Goal: Task Accomplishment & Management: Use online tool/utility

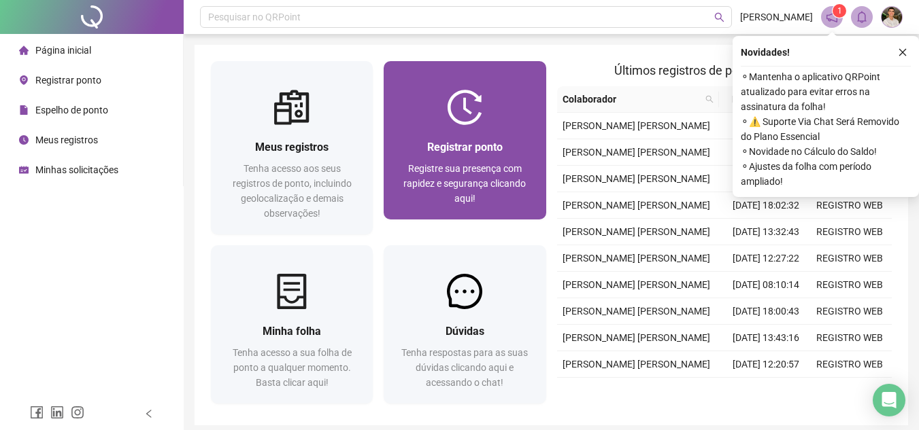
click at [502, 187] on span "Registre sua presença com rapidez e segurança clicando aqui!" at bounding box center [464, 183] width 122 height 41
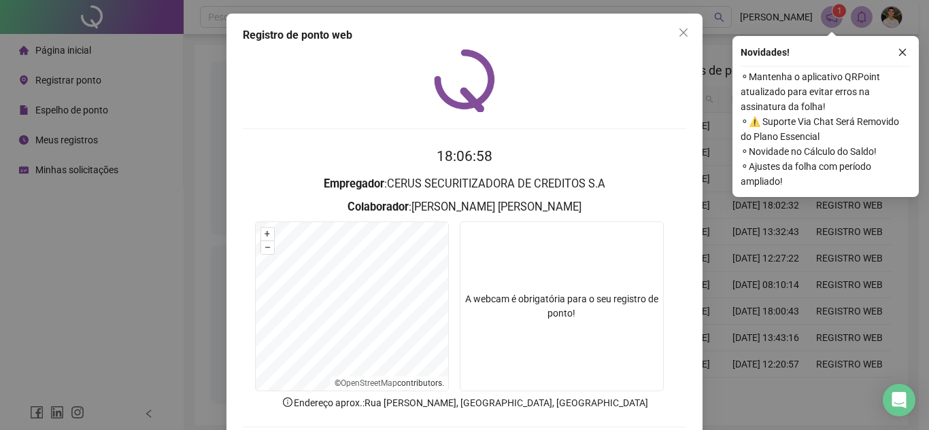
scroll to position [68, 0]
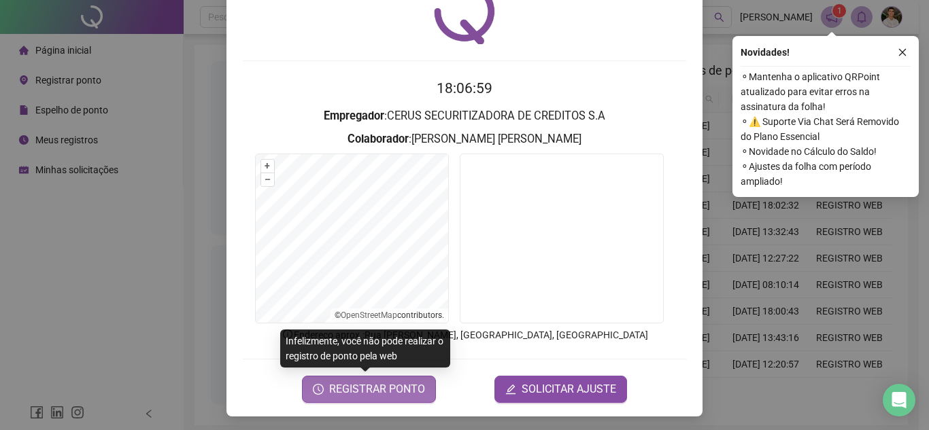
click at [373, 384] on span "REGISTRAR PONTO" at bounding box center [377, 389] width 96 height 16
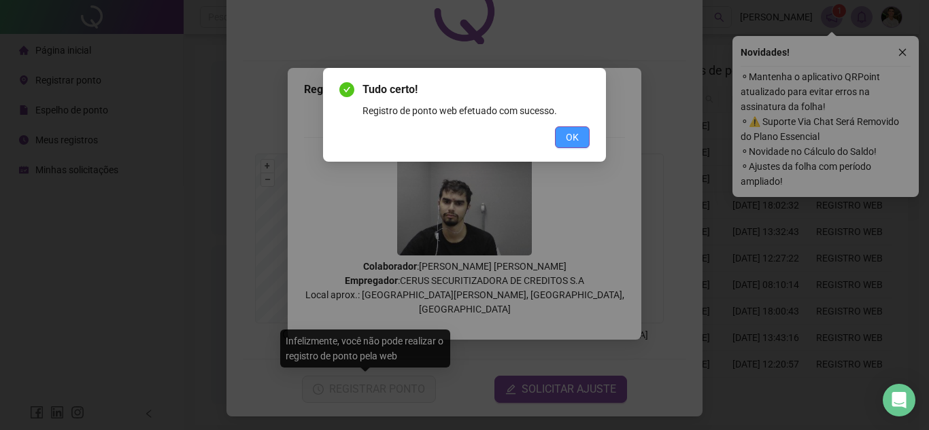
click at [567, 145] on button "OK" at bounding box center [572, 137] width 35 height 22
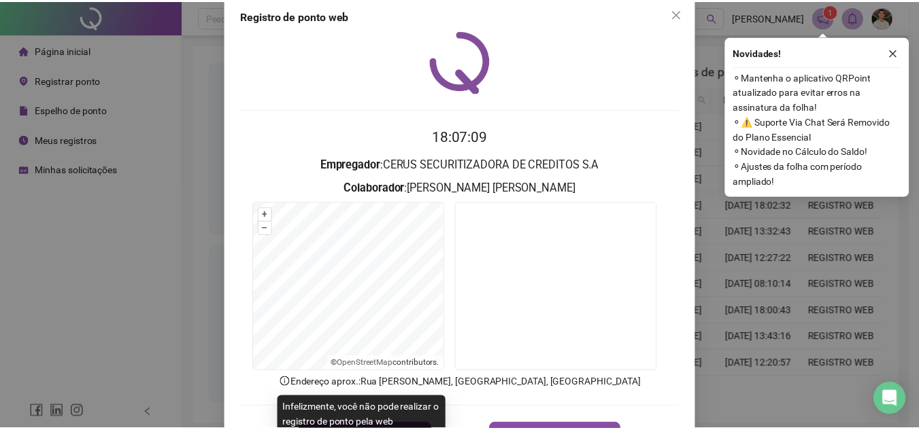
scroll to position [0, 0]
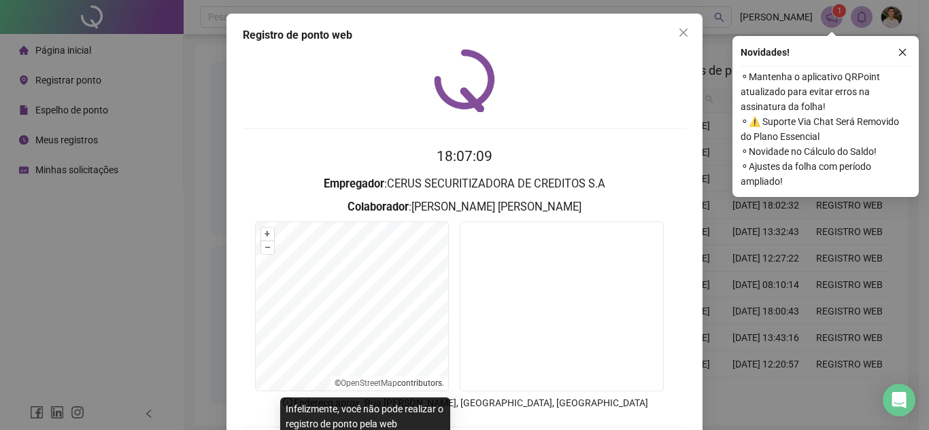
click at [678, 34] on icon "close" at bounding box center [683, 32] width 11 height 11
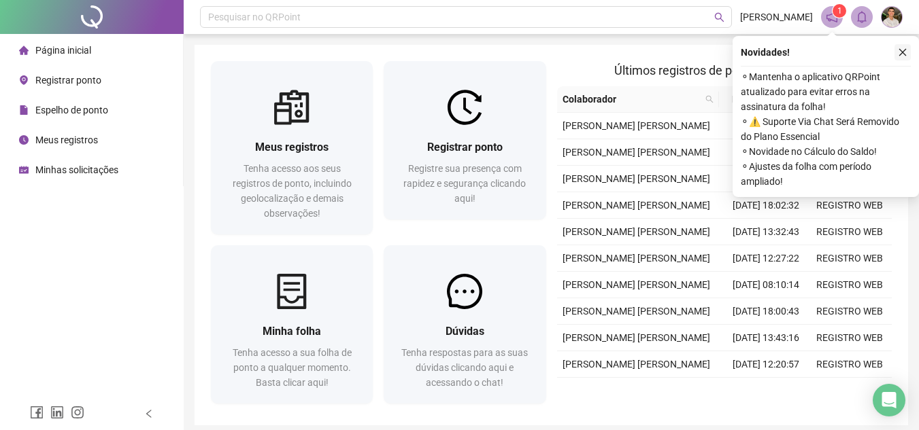
click at [900, 51] on icon "close" at bounding box center [903, 53] width 10 height 10
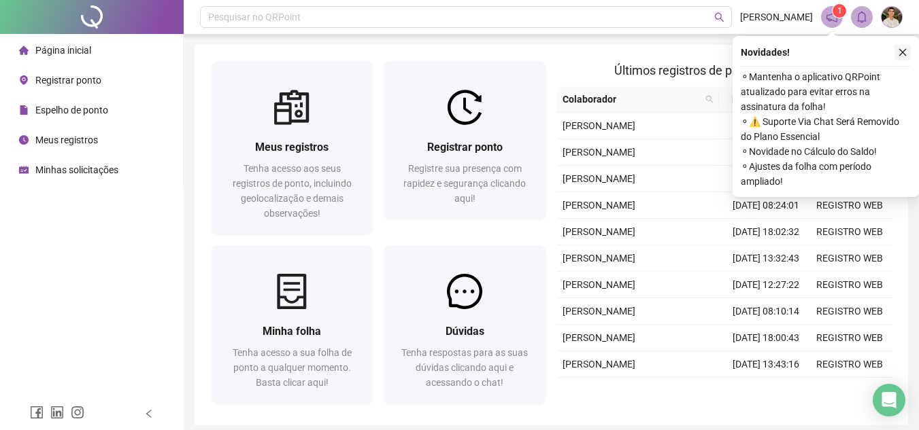
click at [899, 46] on button "button" at bounding box center [902, 52] width 16 height 16
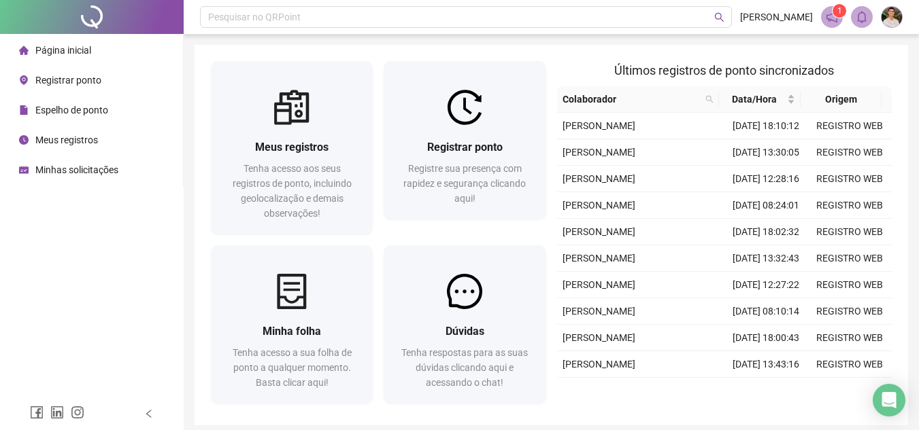
click at [853, 48] on div "Meus registros Tenha acesso aos seus registros de ponto, incluindo geolocalizaç…" at bounding box center [550, 235] width 713 height 381
